Goal: Communication & Community: Participate in discussion

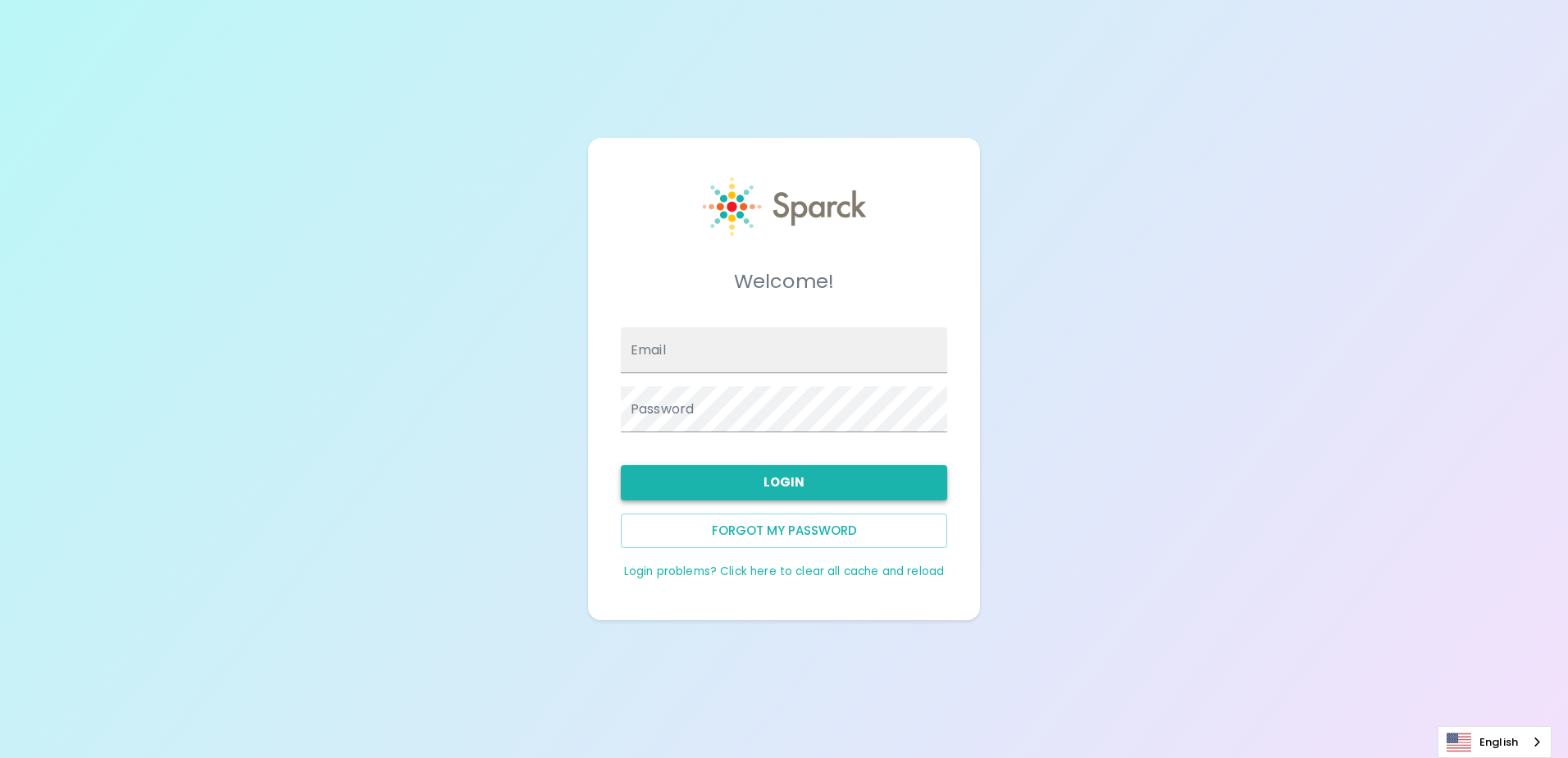
type input "[EMAIL_ADDRESS][DOMAIN_NAME]"
click at [763, 479] on button "Login" at bounding box center [784, 482] width 326 height 35
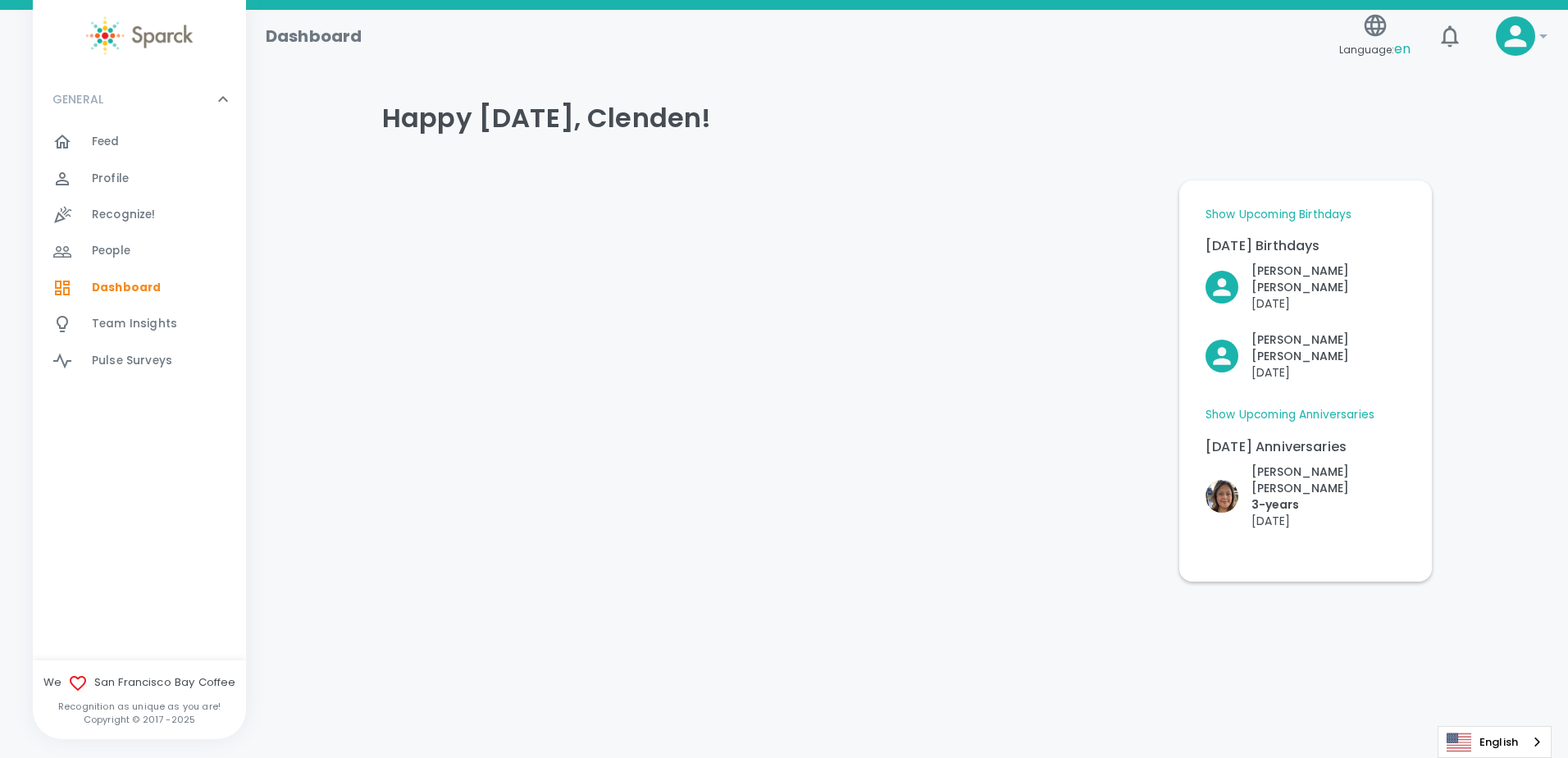
click at [126, 147] on div "Feed 0" at bounding box center [168, 141] width 154 height 23
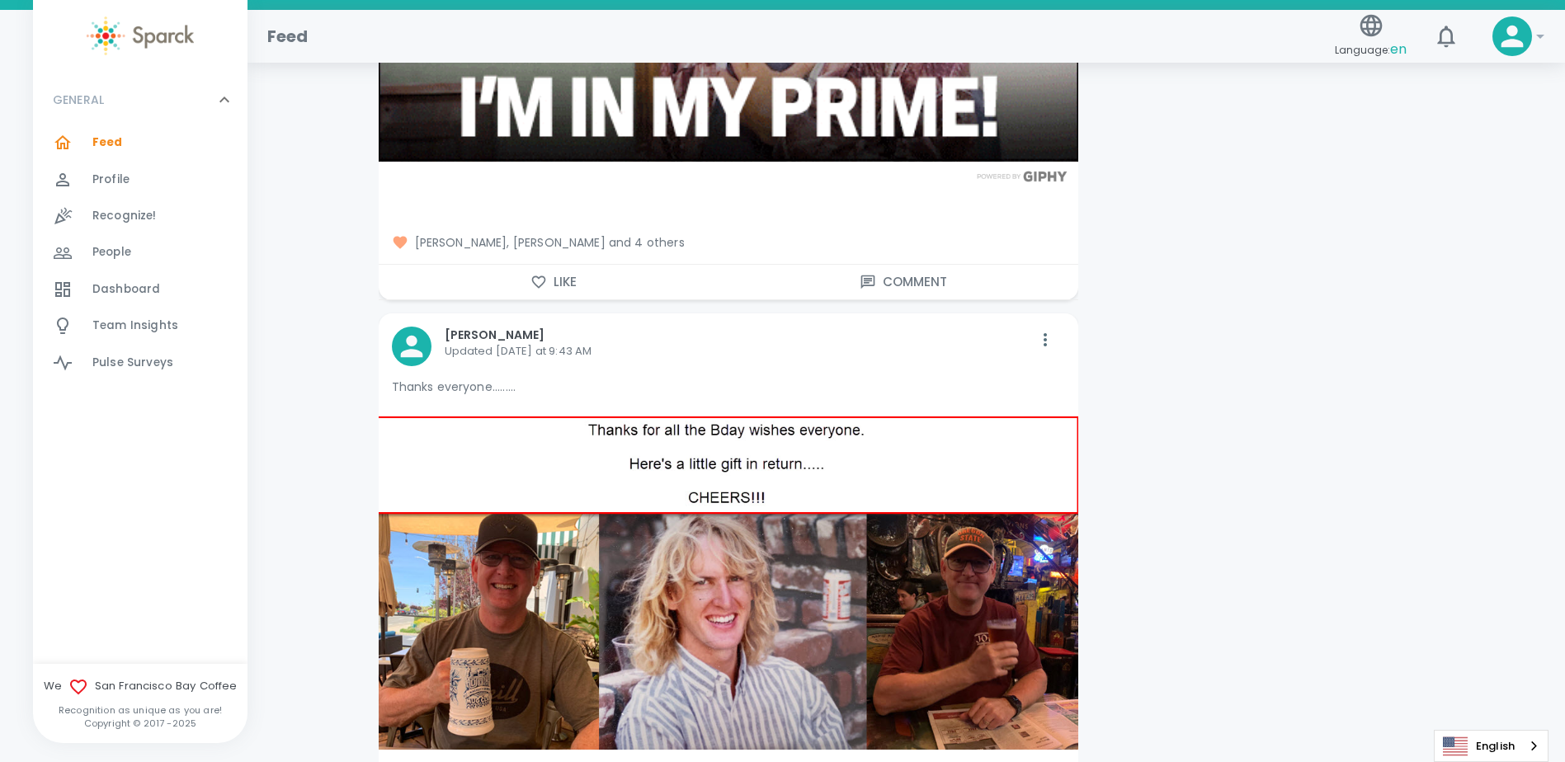
scroll to position [5115, 0]
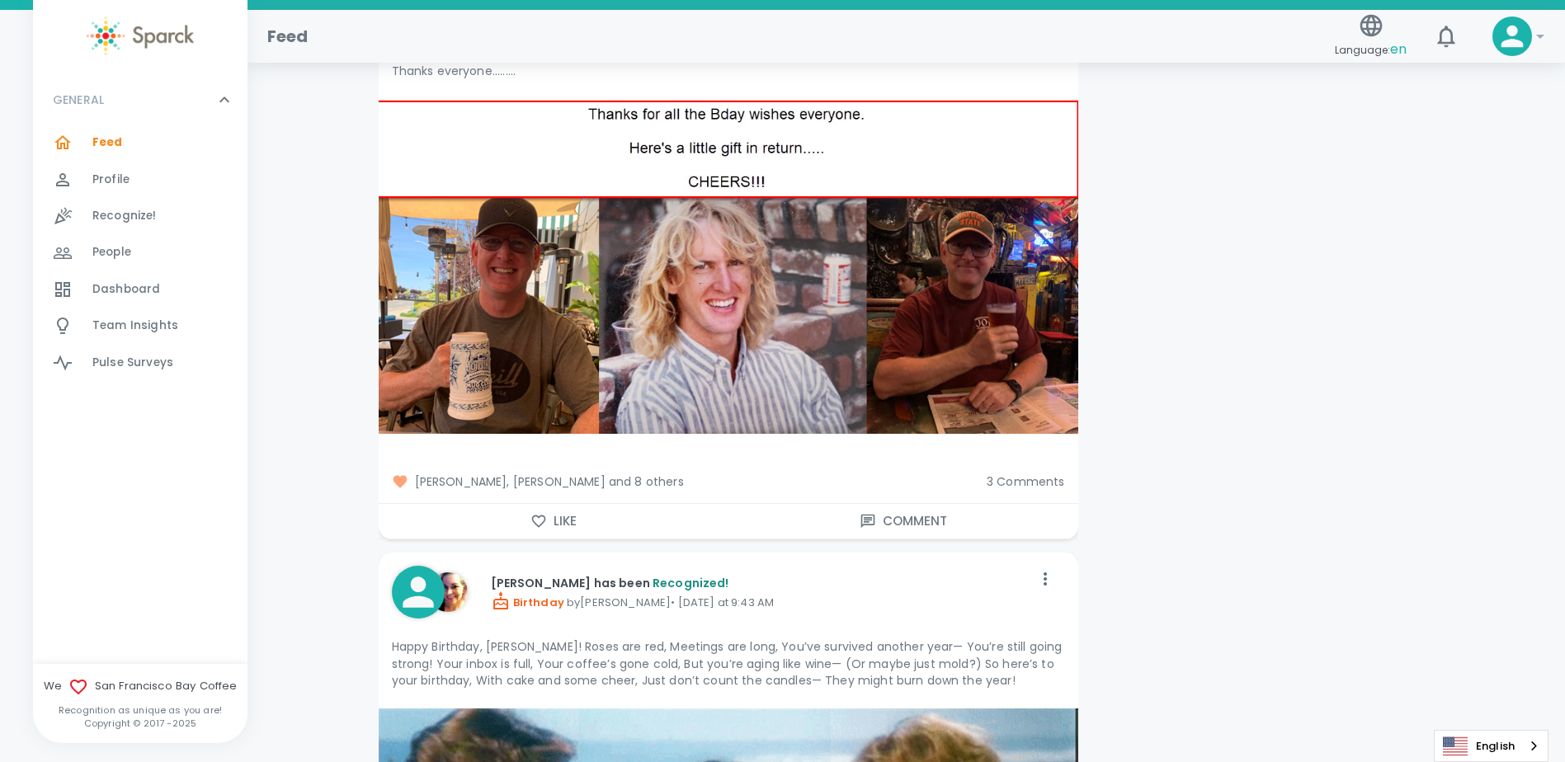
click at [1029, 474] on span "3 Comments" at bounding box center [1026, 482] width 78 height 16
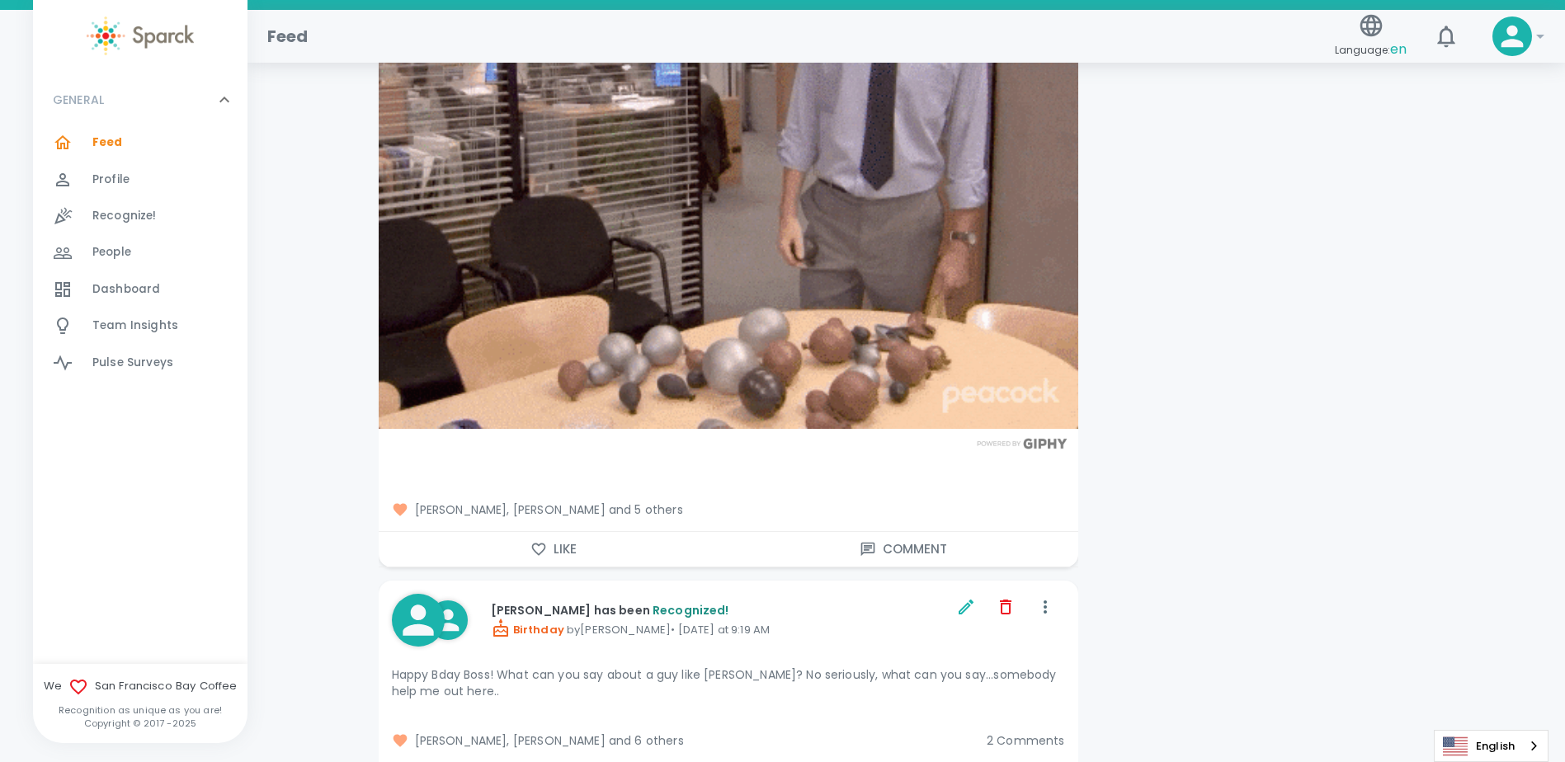
scroll to position [10229, 0]
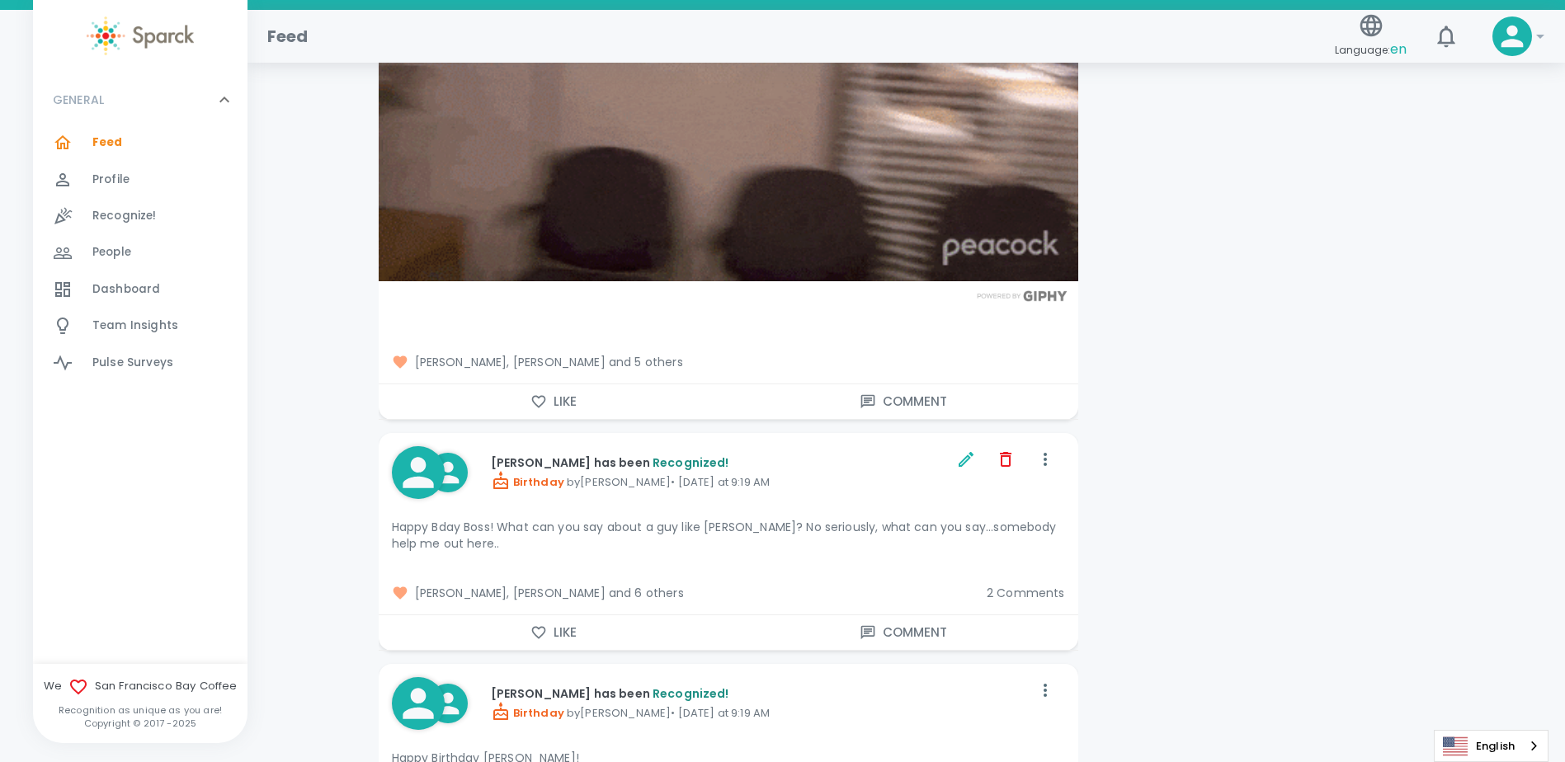
click at [653, 585] on span "[PERSON_NAME], [PERSON_NAME] and 6 others" at bounding box center [683, 593] width 582 height 16
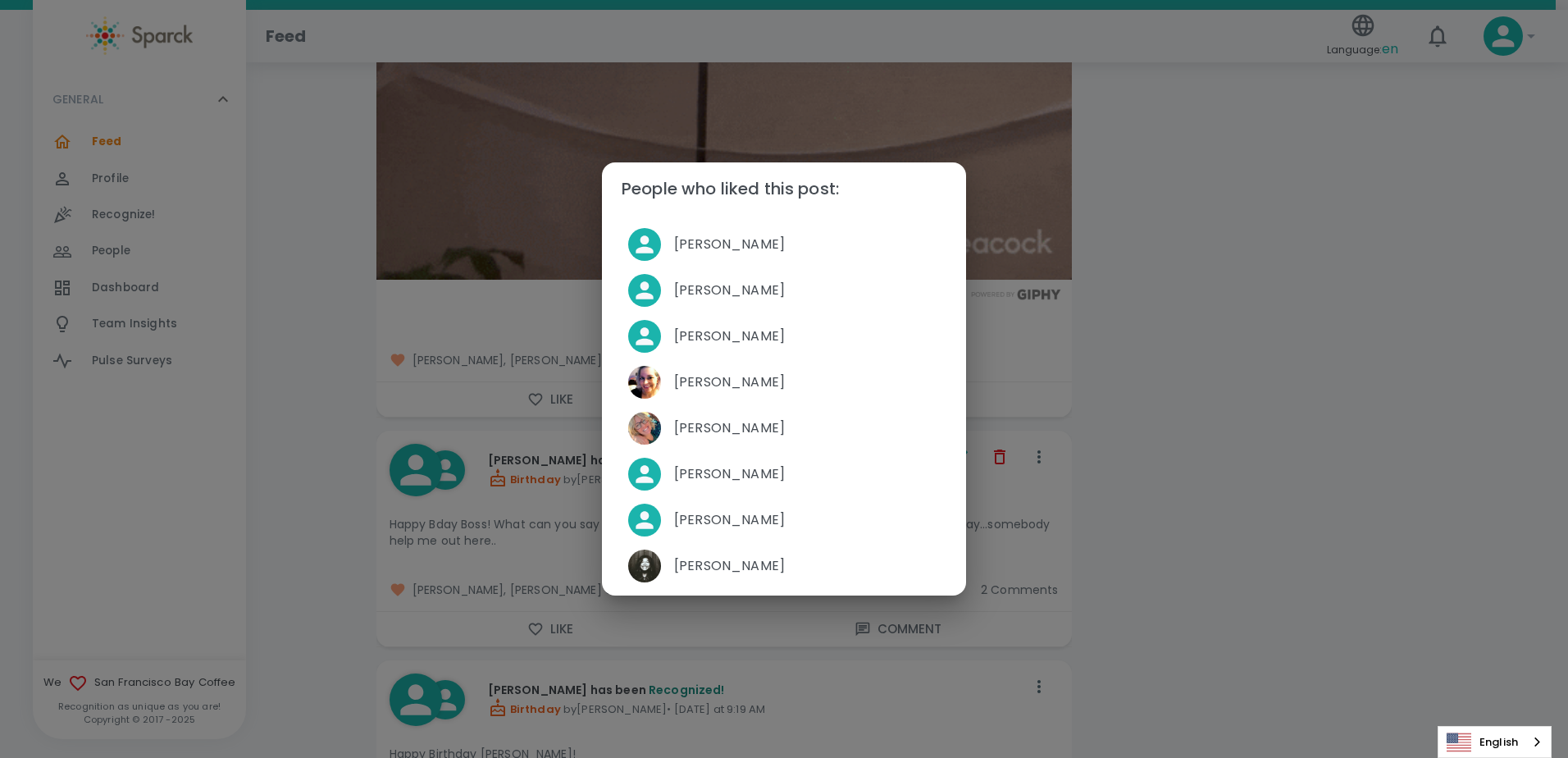
click at [1236, 430] on div "People who liked this post: [PERSON_NAME] [PERSON_NAME] [PERSON_NAME] [PERSON_N…" at bounding box center [784, 379] width 1568 height 758
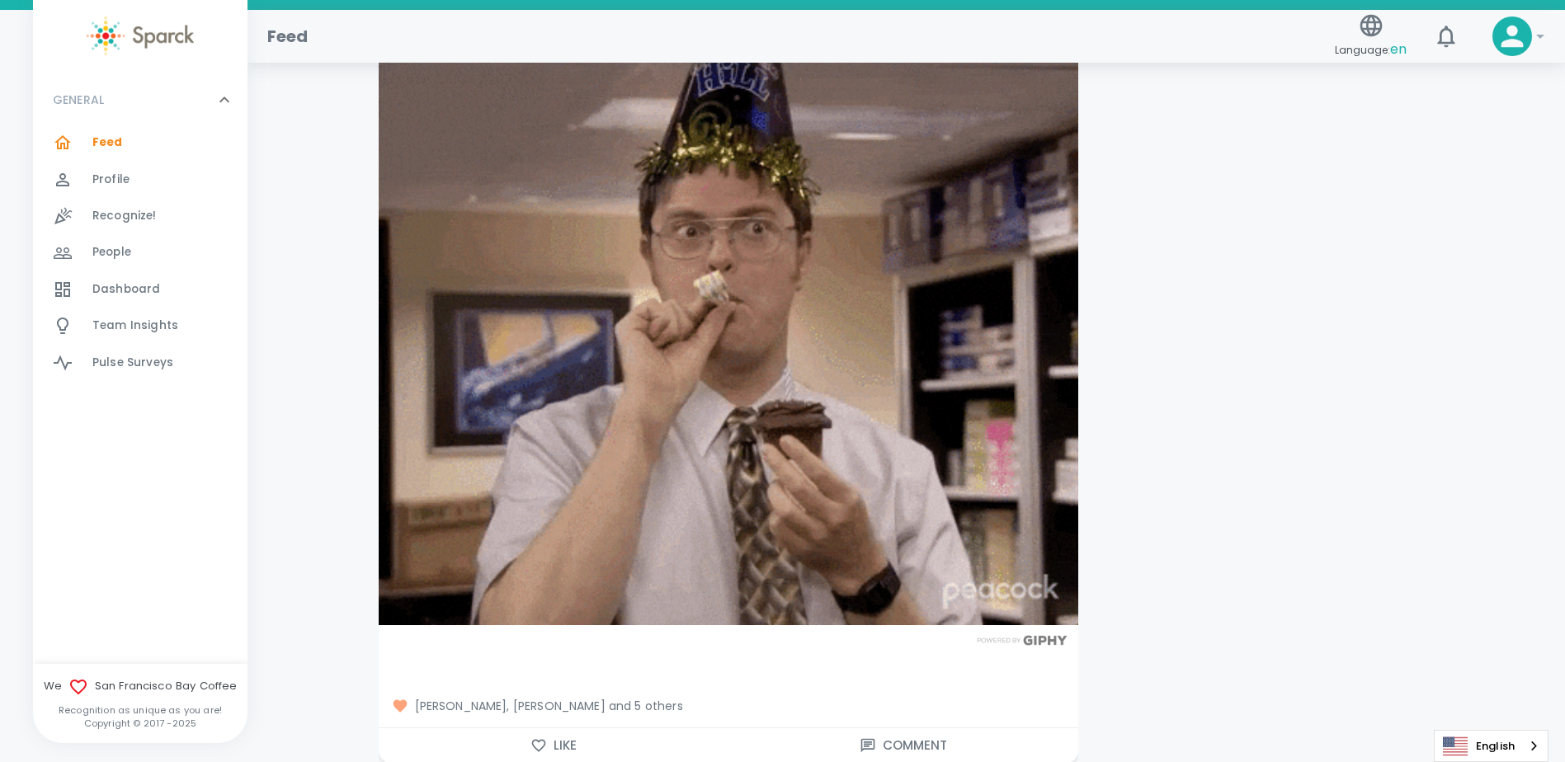
scroll to position [12044, 0]
